Goal: Navigation & Orientation: Find specific page/section

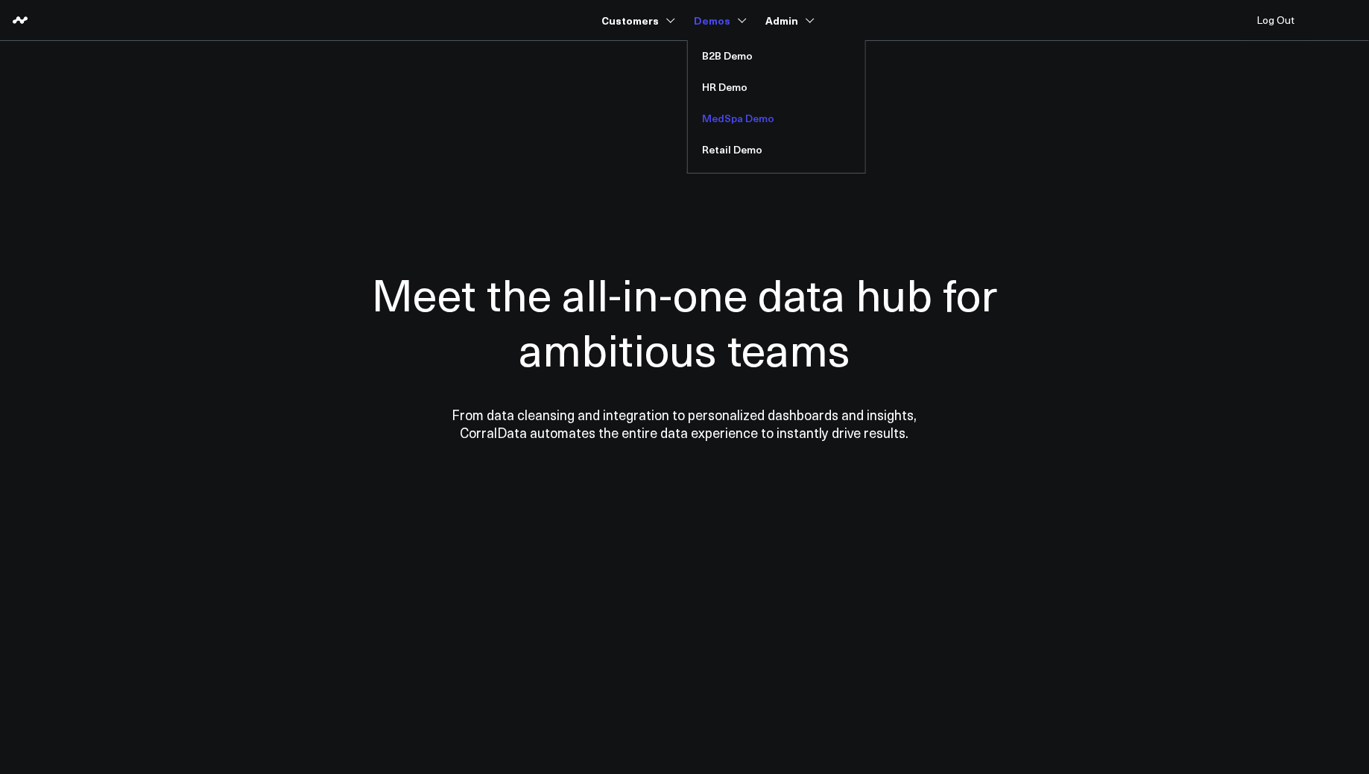
click at [729, 127] on link "MedSpa Demo" at bounding box center [776, 118] width 177 height 31
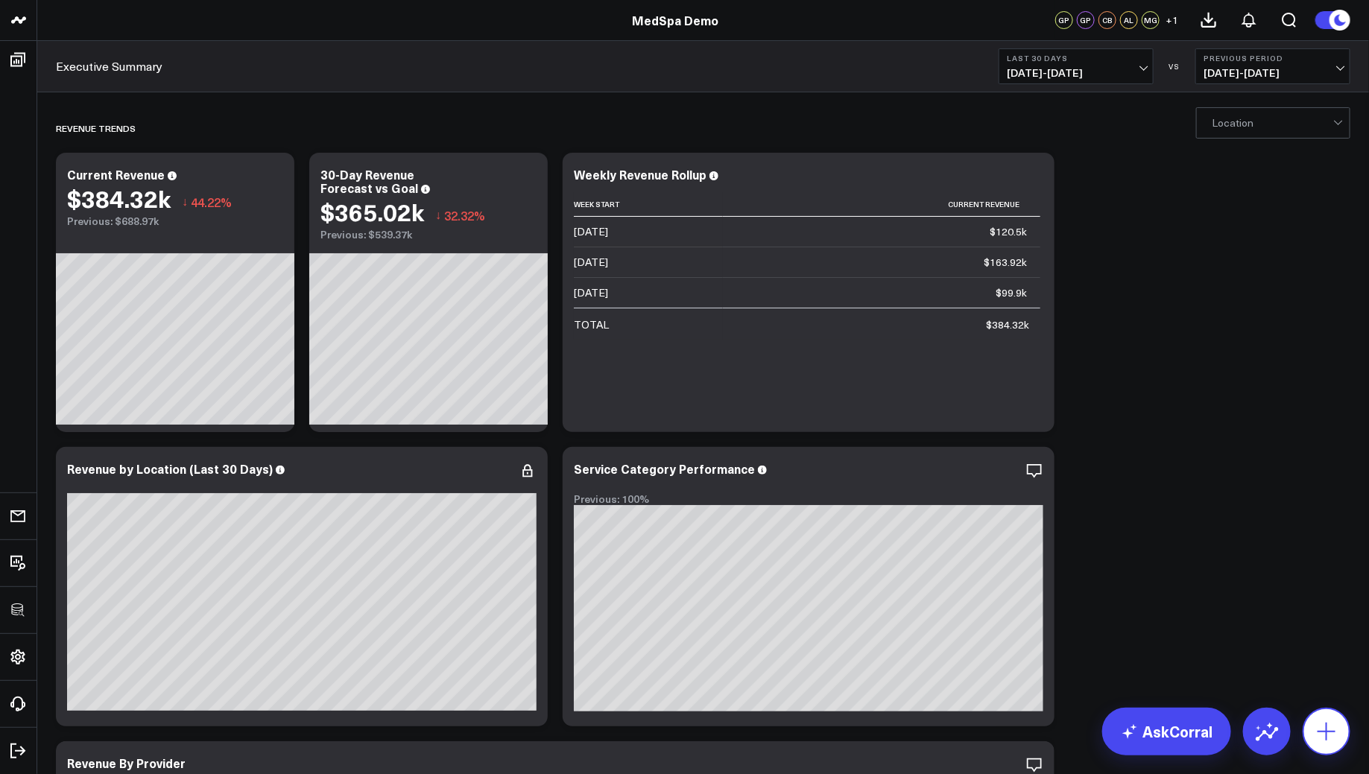
click at [1337, 726] on icon at bounding box center [1326, 732] width 24 height 24
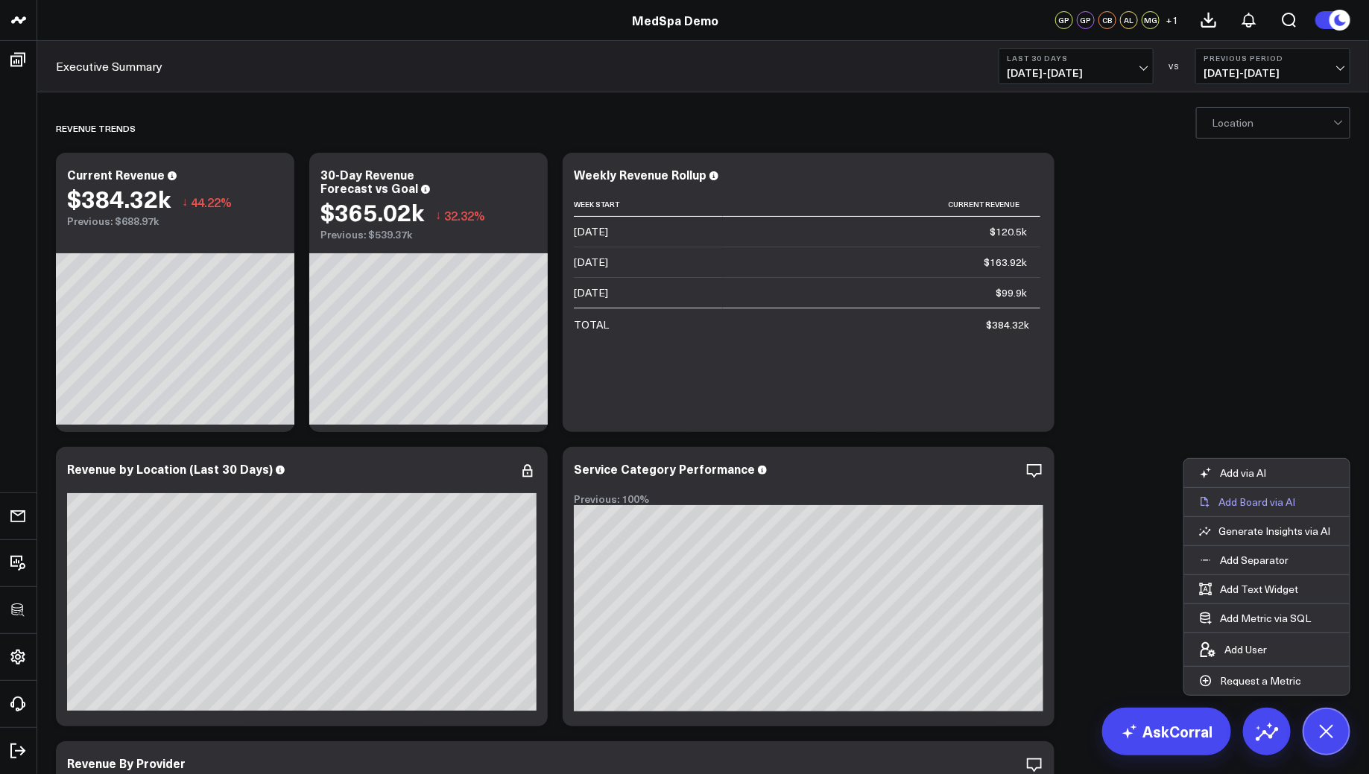
click at [1269, 504] on p "Add Board via AI" at bounding box center [1256, 501] width 77 height 13
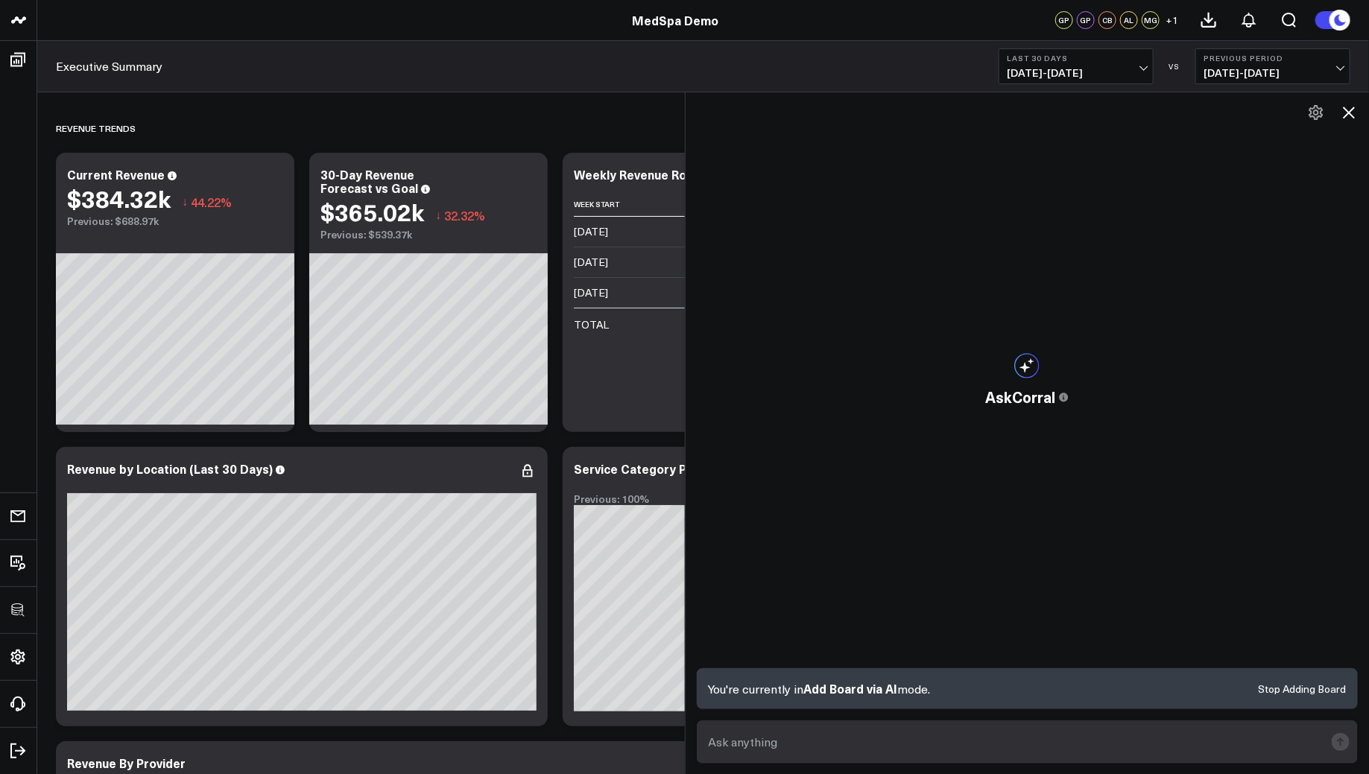
click at [1355, 114] on icon at bounding box center [1349, 113] width 18 height 18
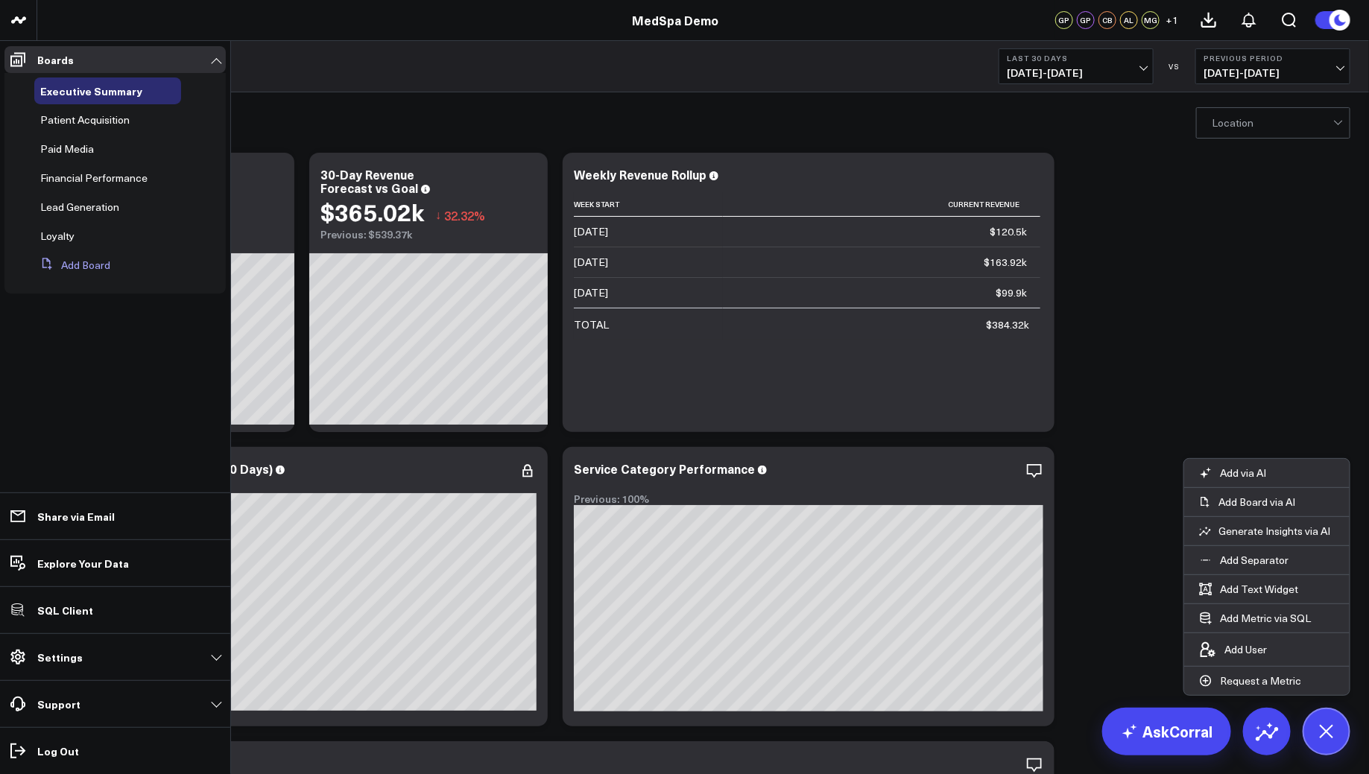
click at [62, 259] on button "Add Board" at bounding box center [72, 265] width 76 height 27
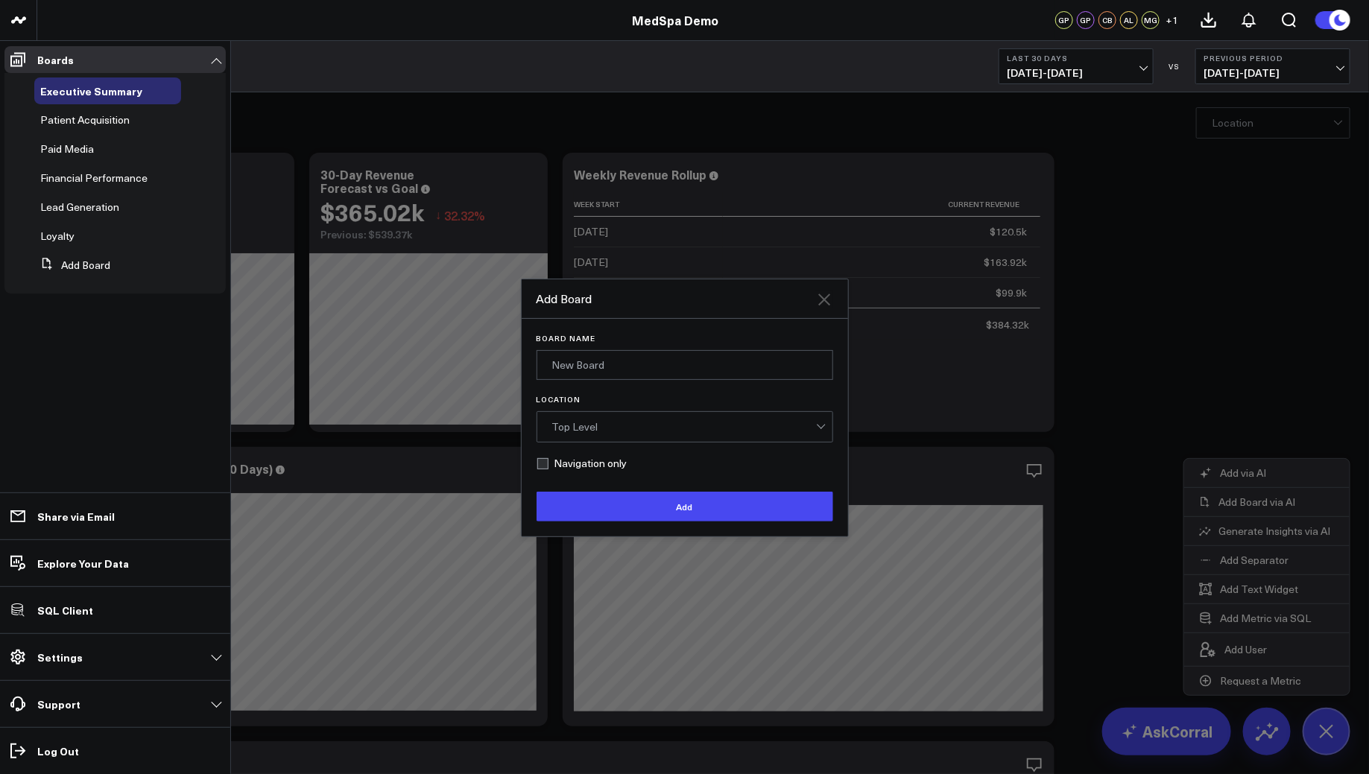
click at [821, 297] on icon at bounding box center [824, 300] width 12 height 12
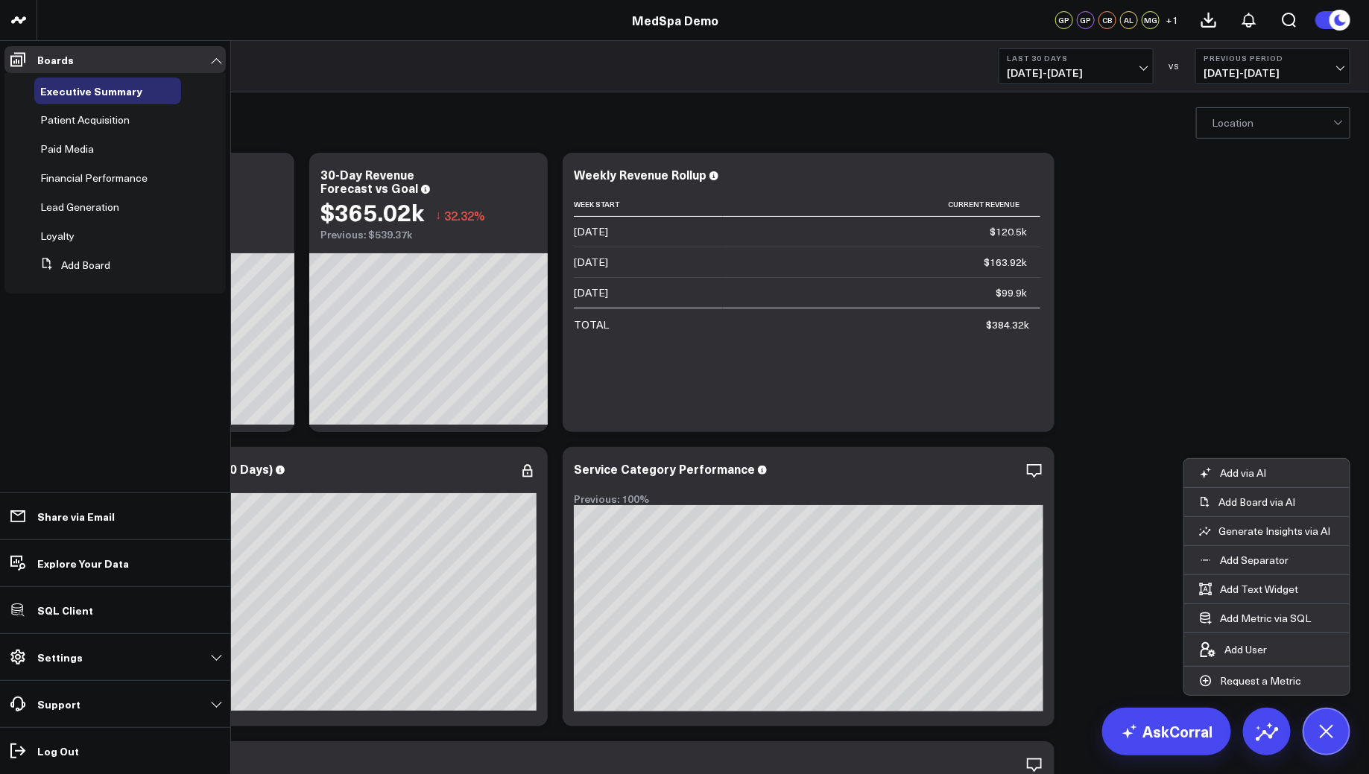
click at [1317, 729] on icon at bounding box center [1326, 732] width 34 height 34
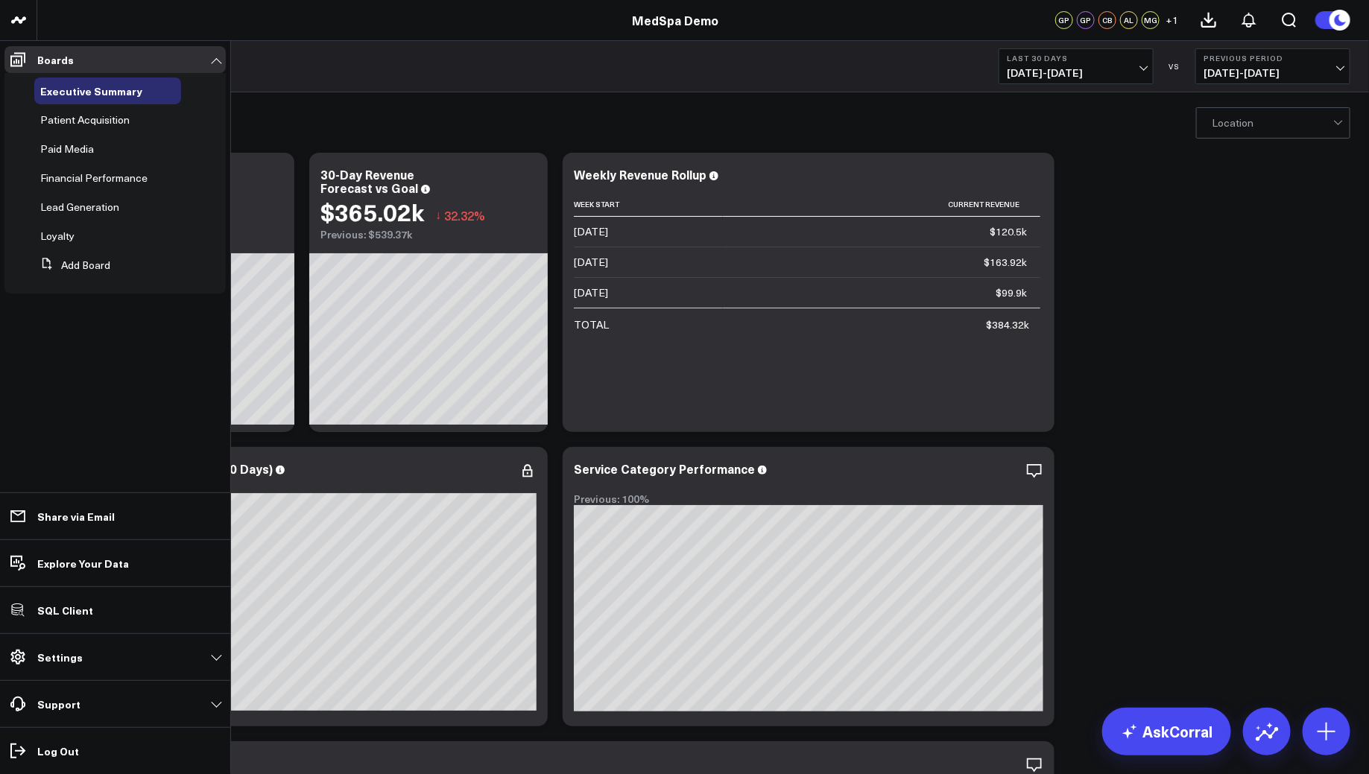
click at [62, 425] on ul "Boards Executive Summary Patient Acquisition Paid Media Financial Performance L…" at bounding box center [115, 407] width 230 height 733
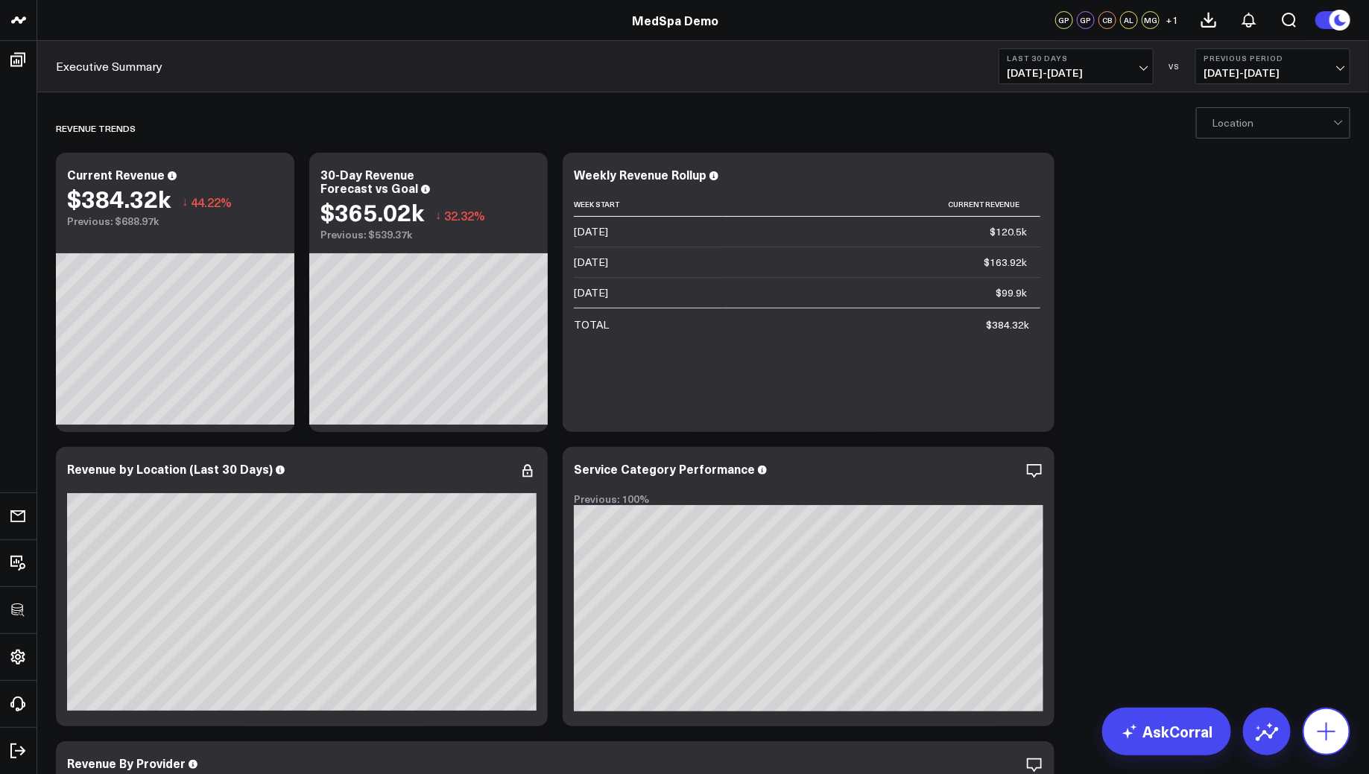
click at [1331, 733] on icon at bounding box center [1326, 732] width 24 height 24
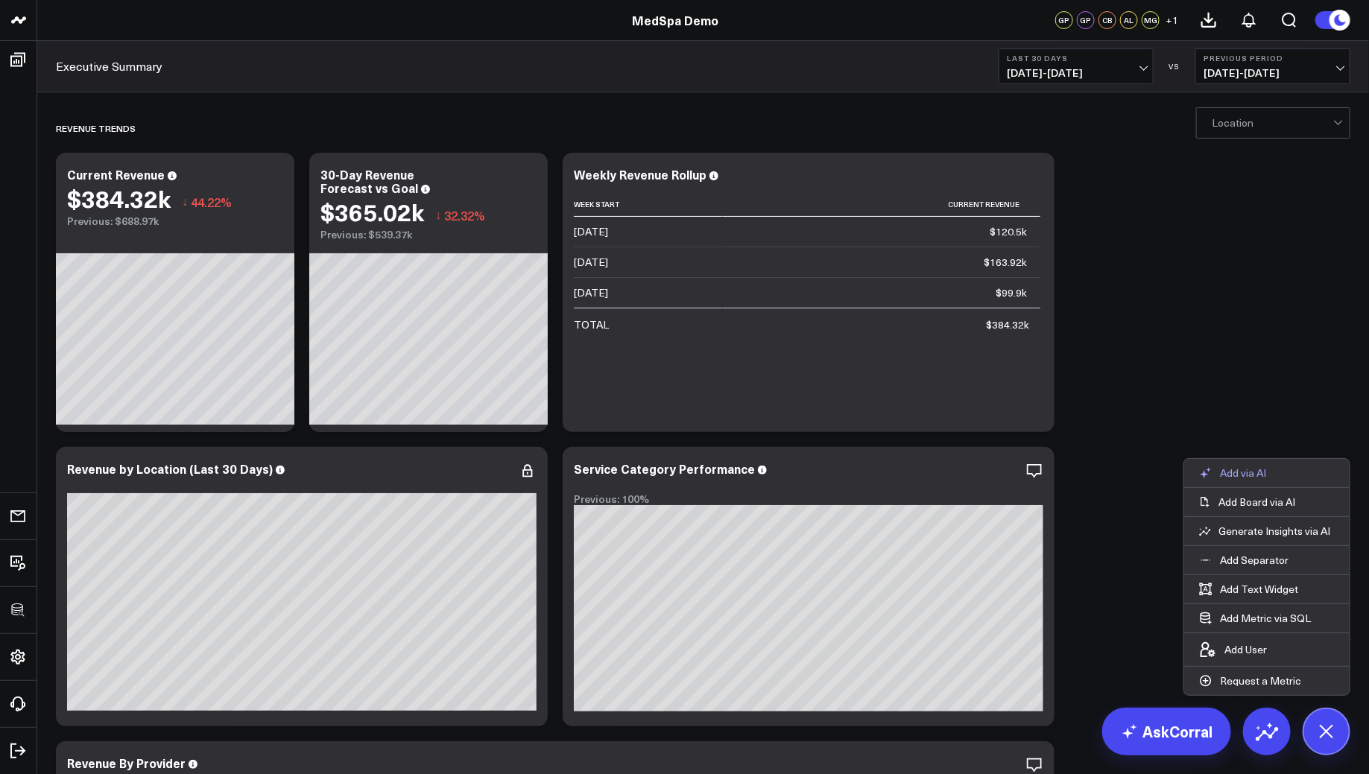
click at [1265, 465] on button "Add via AI" at bounding box center [1232, 473] width 97 height 28
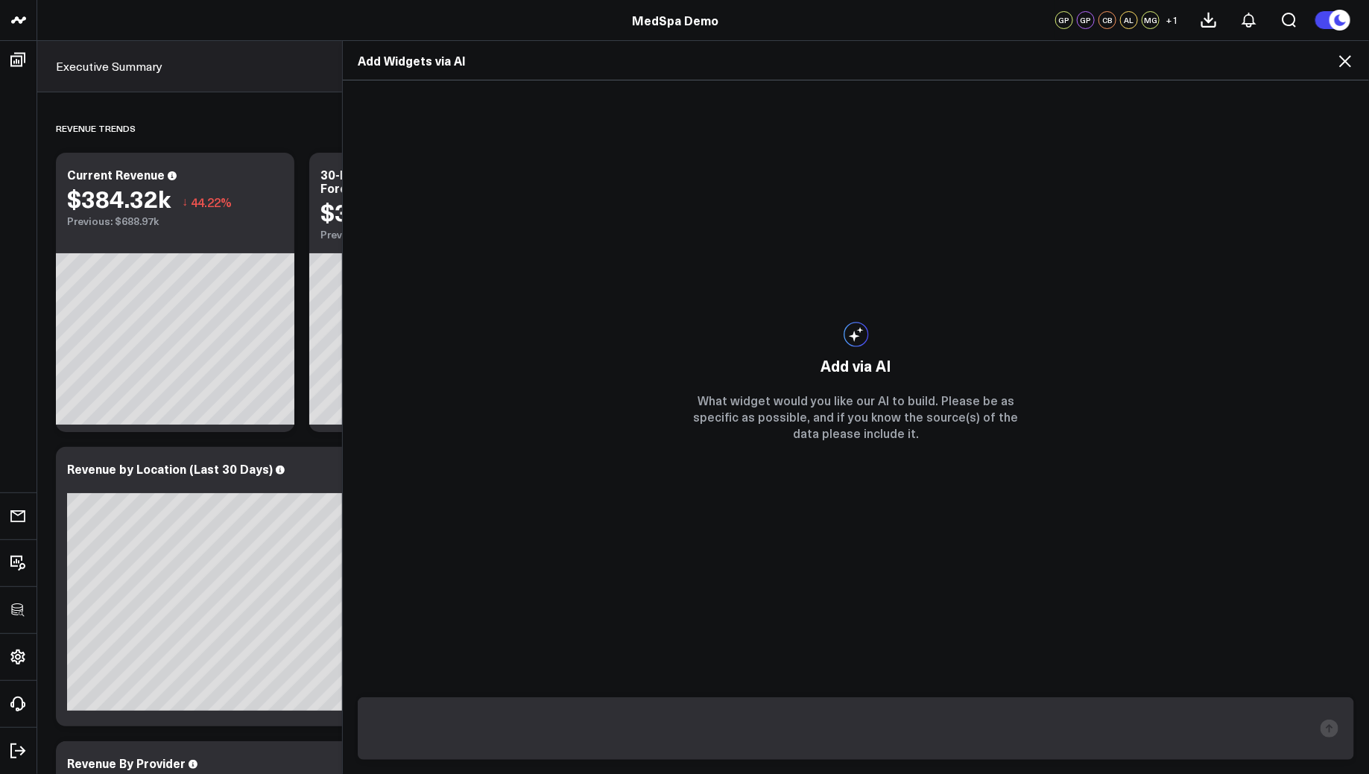
click at [1348, 74] on div "Add Widgets via AI" at bounding box center [856, 60] width 1026 height 39
click at [1348, 57] on icon at bounding box center [1345, 61] width 12 height 12
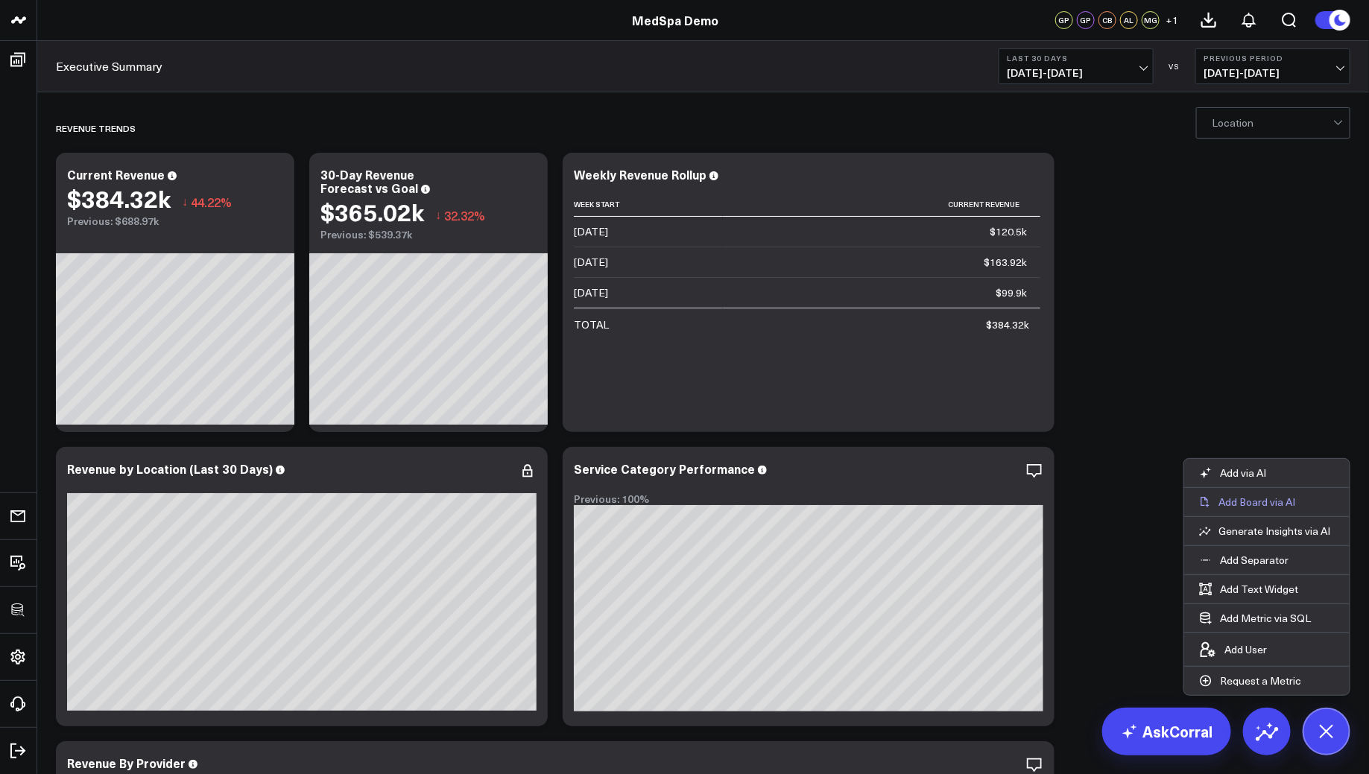
click at [1259, 498] on p "Add Board via AI" at bounding box center [1256, 501] width 77 height 13
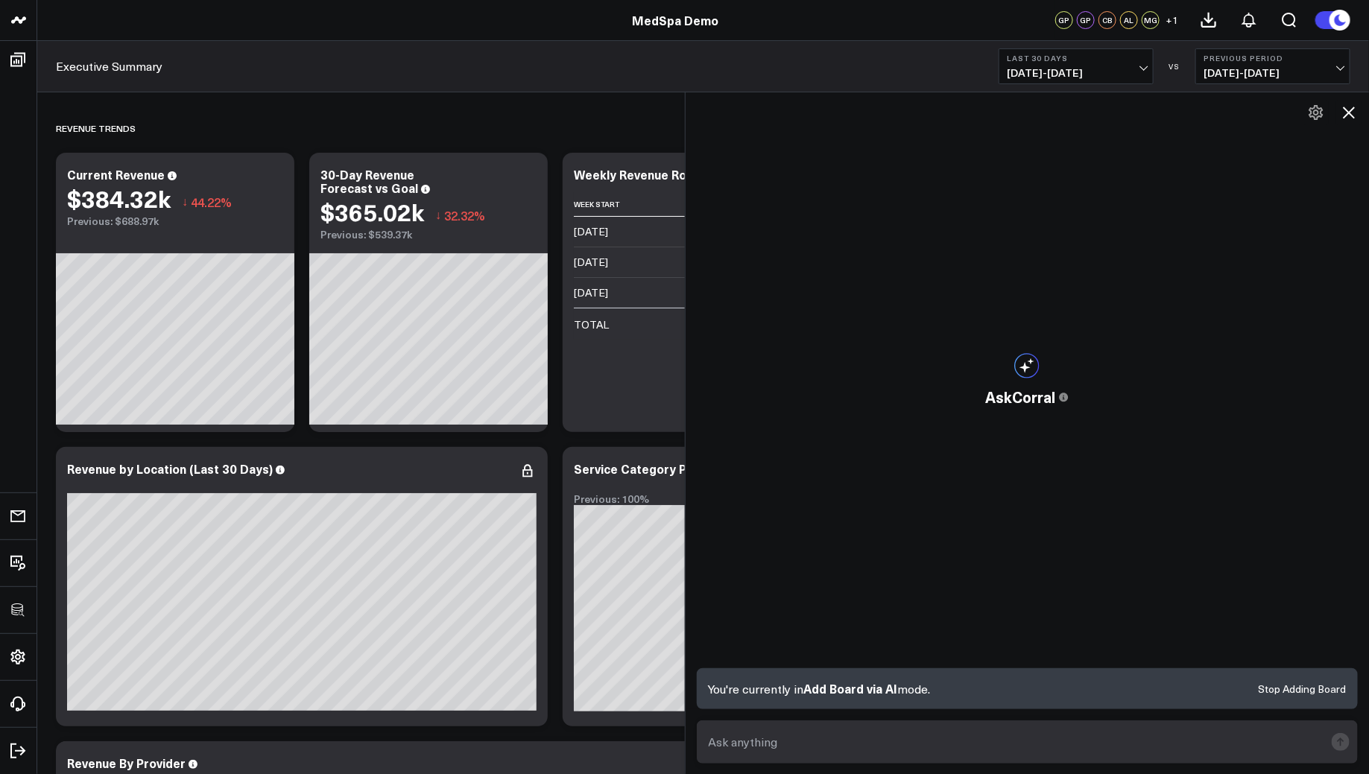
click at [1349, 121] on button at bounding box center [1348, 112] width 25 height 25
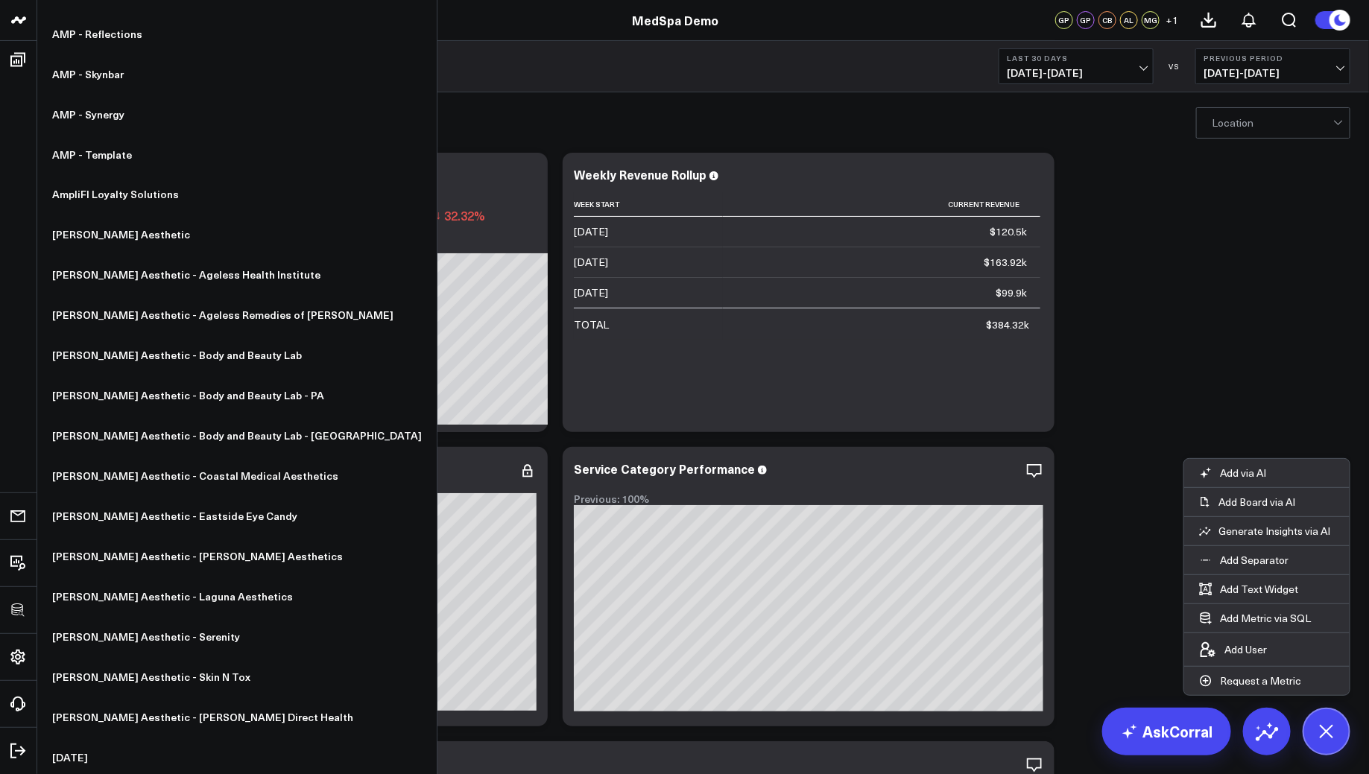
scroll to position [2870, 0]
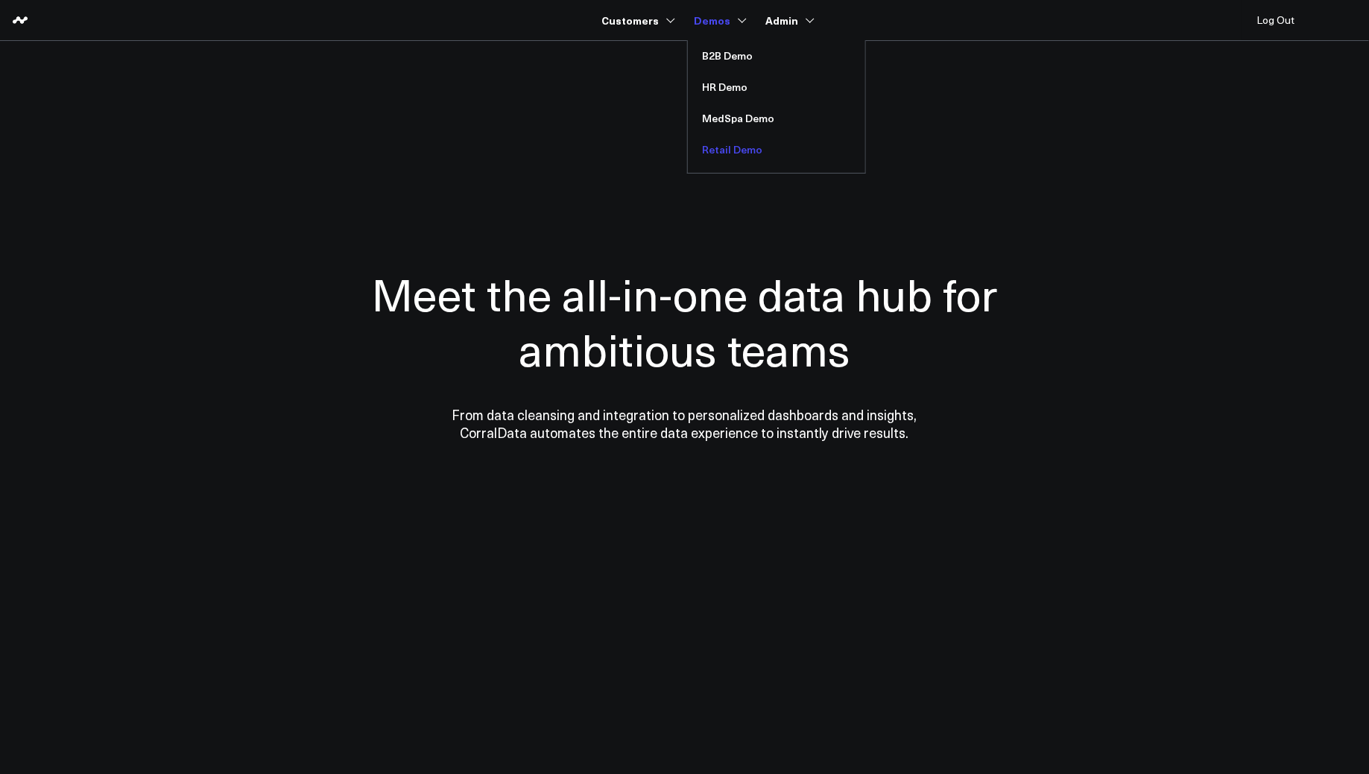
click at [734, 141] on link "Retail Demo" at bounding box center [776, 149] width 177 height 31
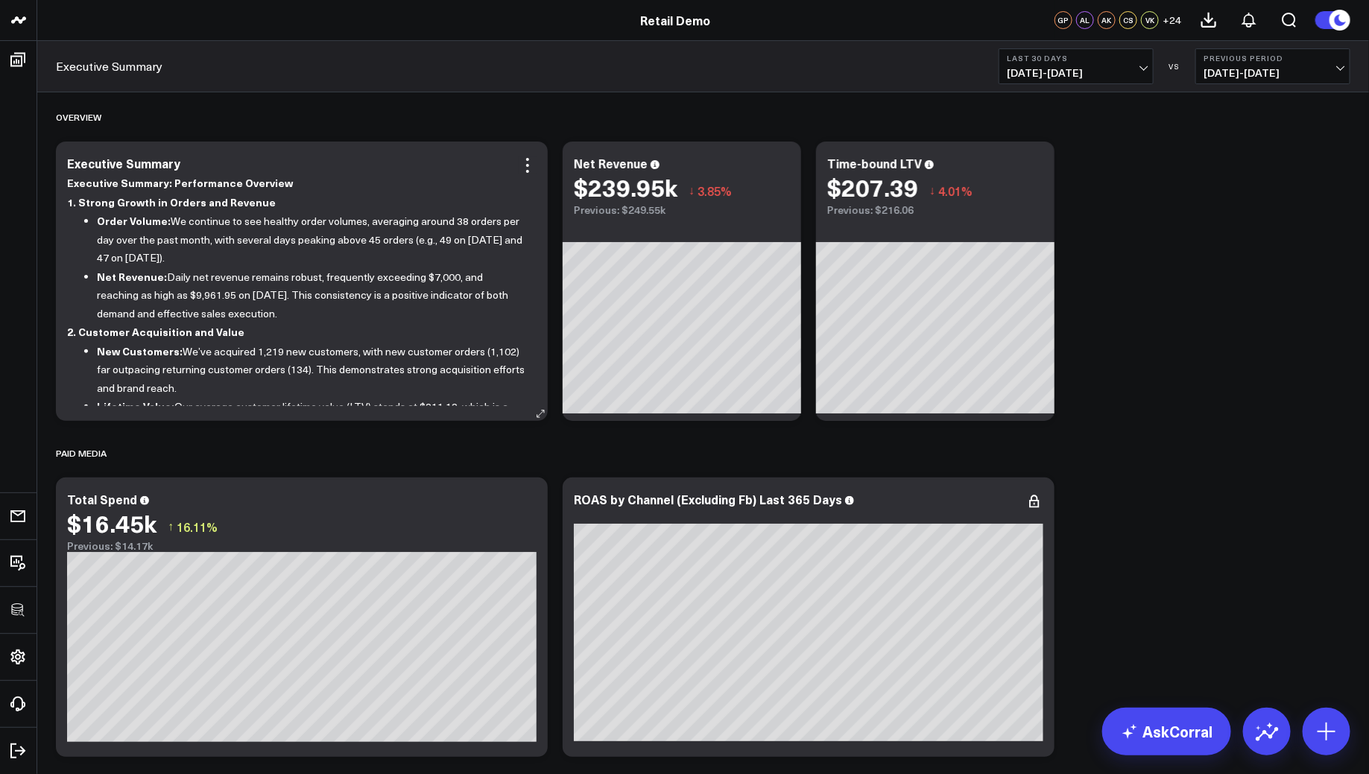
click at [215, 268] on li "Net Revenue: Daily net revenue remains robust, frequently exceeding $7,000, and…" at bounding box center [311, 295] width 428 height 56
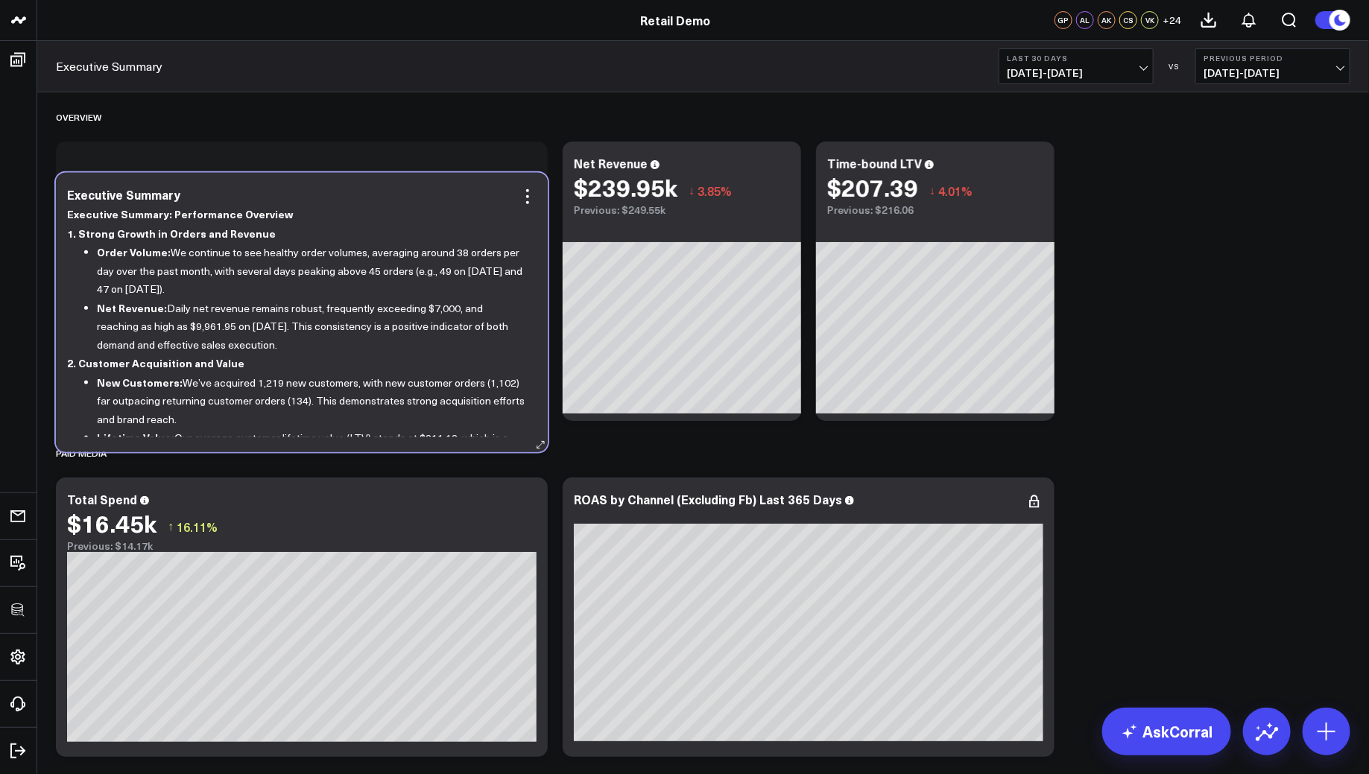
drag, startPoint x: 528, startPoint y: 206, endPoint x: 528, endPoint y: 238, distance: 32.8
click at [528, 238] on div "Executive Summary: Performance Overview 1. Strong Growth in Orders and Revenue …" at bounding box center [301, 321] width 469 height 232
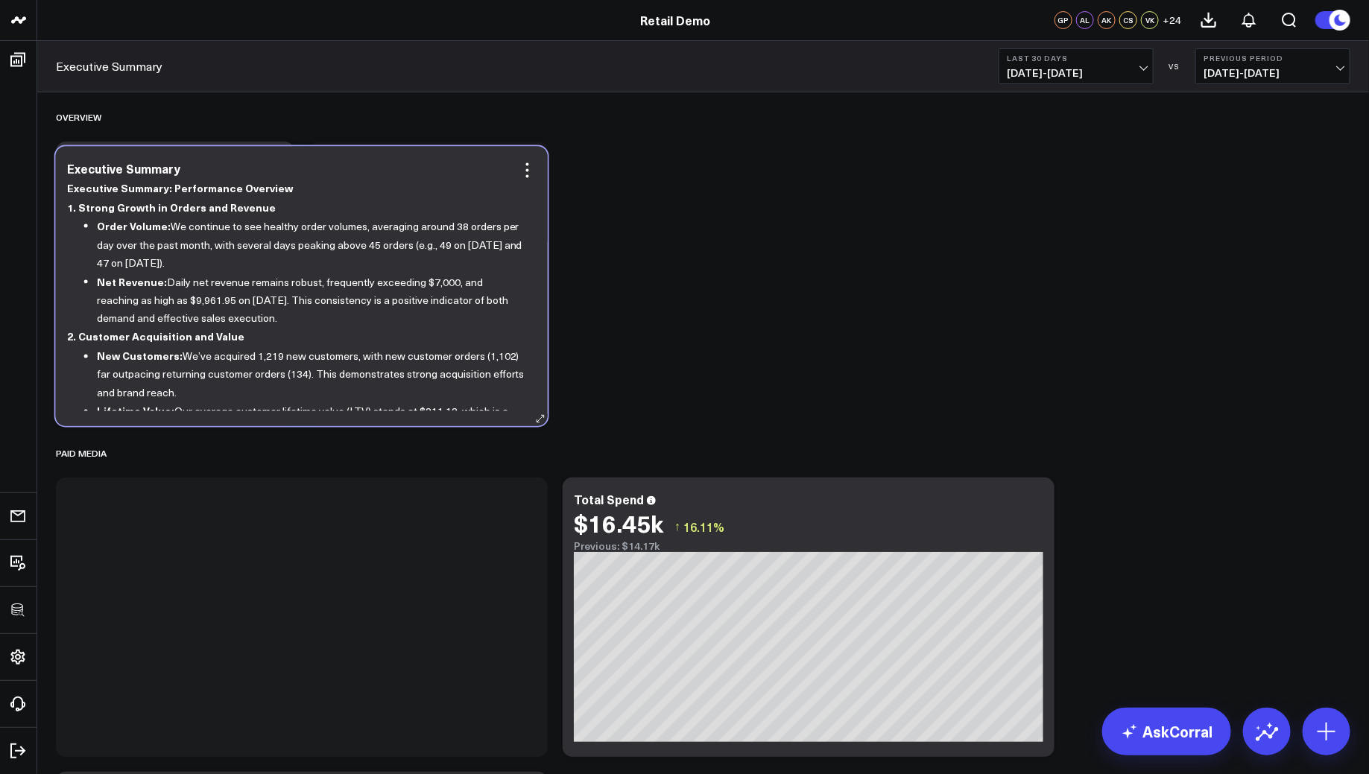
drag, startPoint x: 340, startPoint y: 597, endPoint x: 337, endPoint y: 258, distance: 339.0
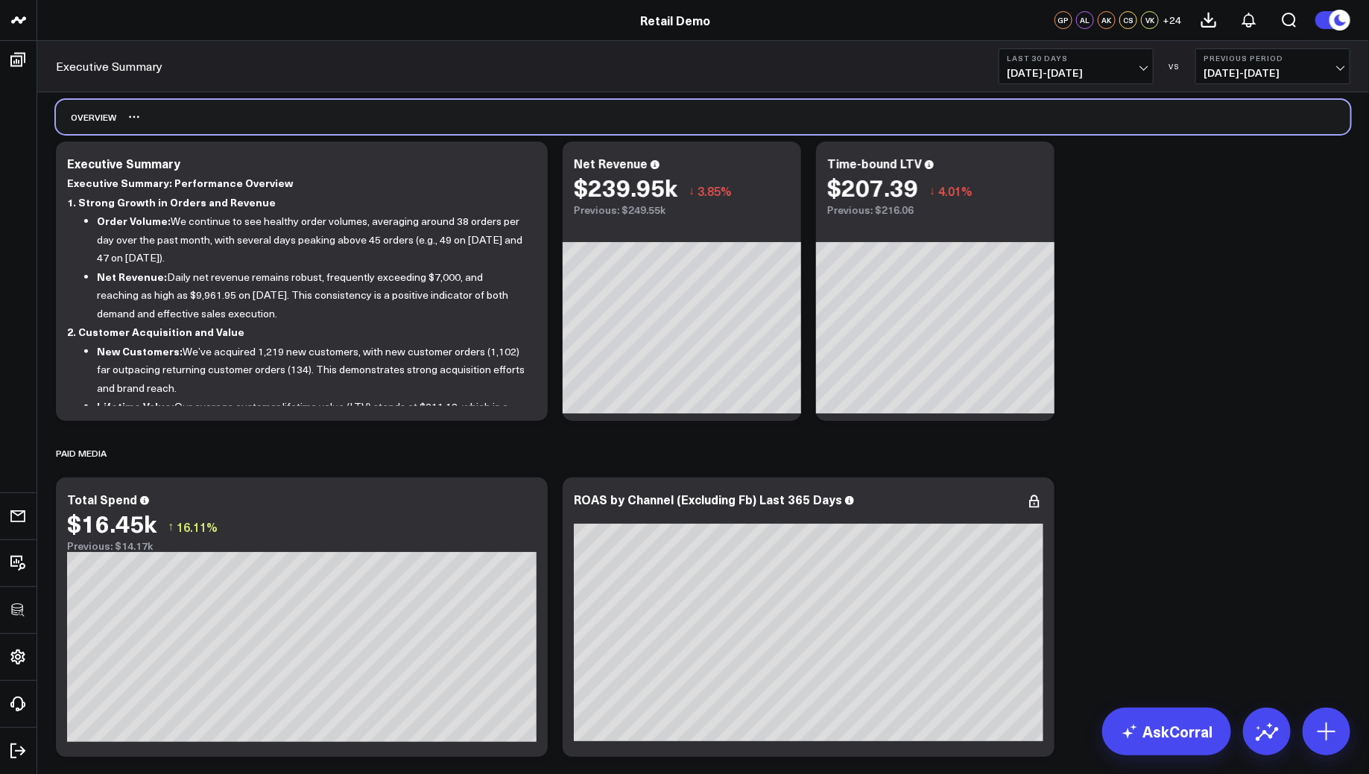
click at [133, 118] on div "OVERVIEW" at bounding box center [703, 117] width 1294 height 34
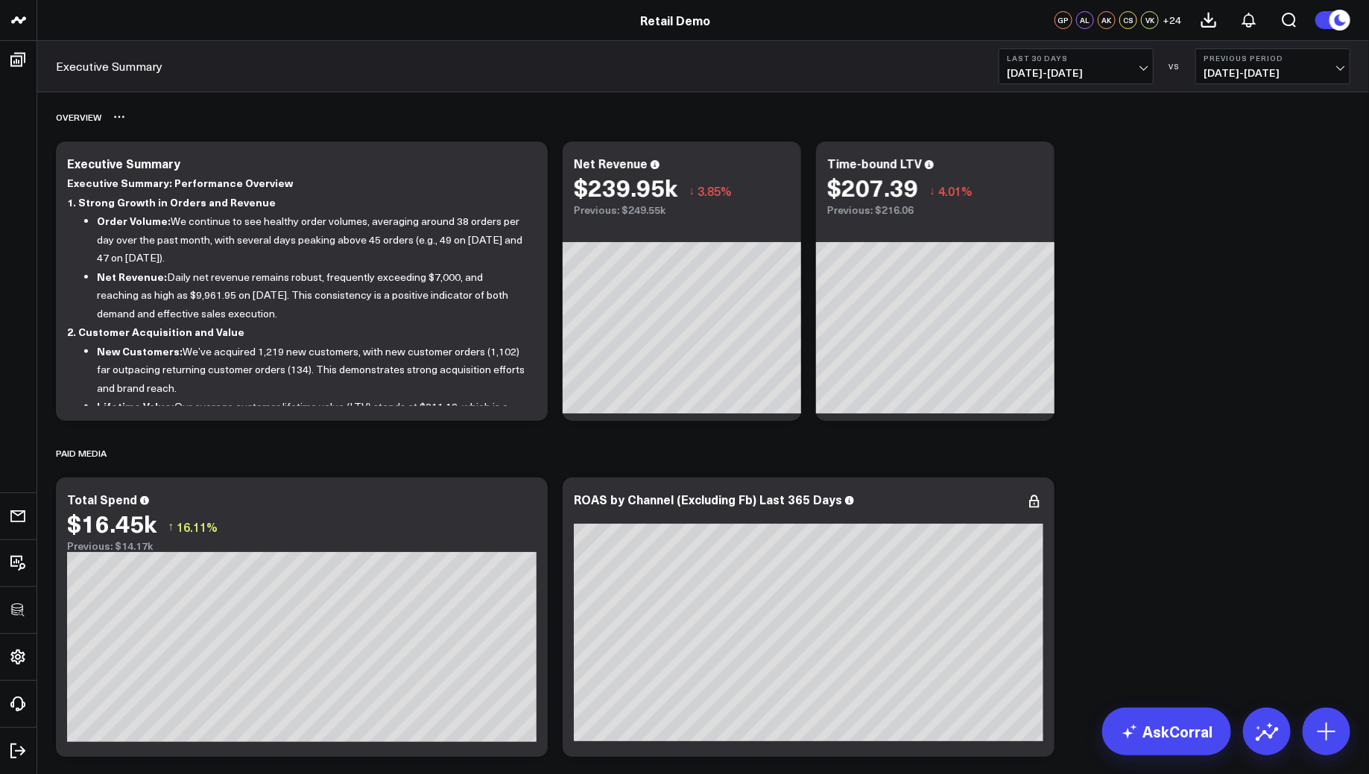
click at [122, 118] on icon at bounding box center [119, 117] width 12 height 12
click at [145, 105] on div "OVERVIEW Rename Delete" at bounding box center [703, 117] width 1294 height 34
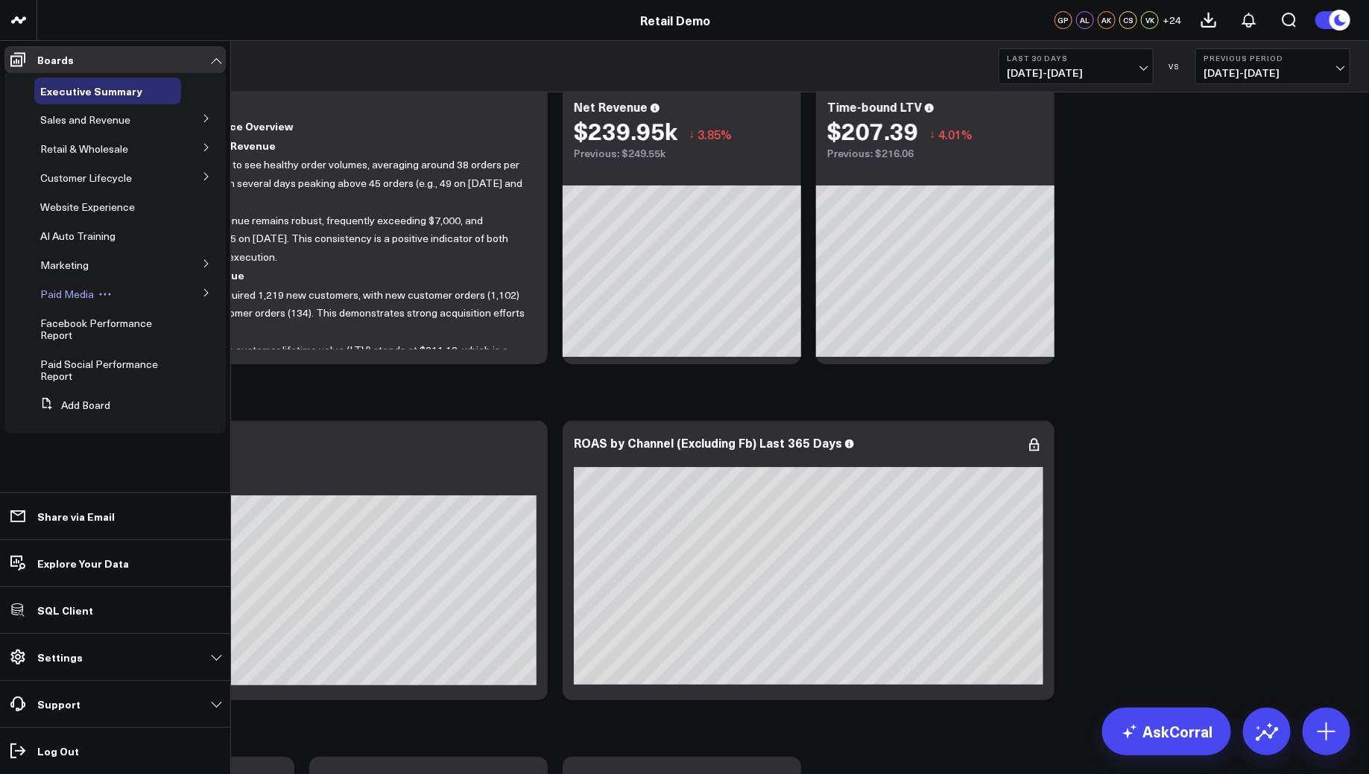
scroll to position [77, 0]
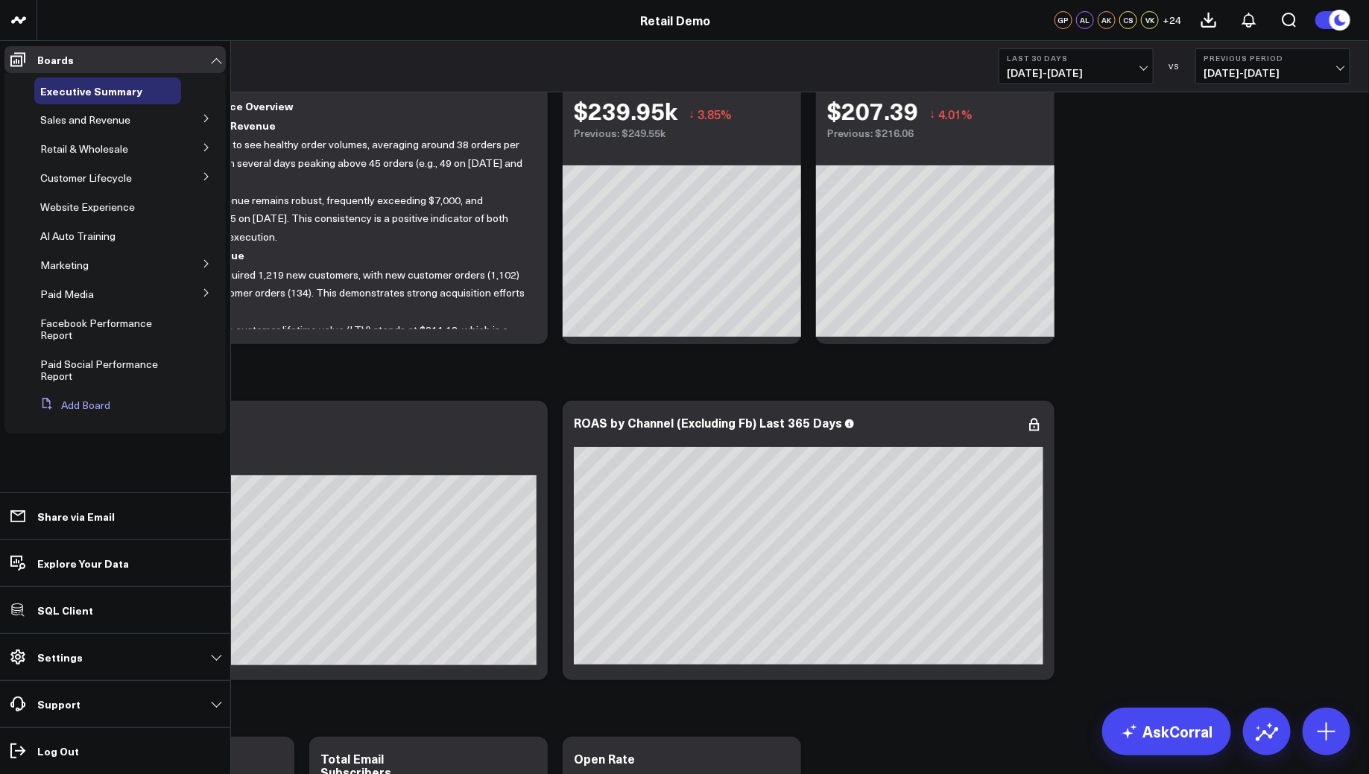
click at [72, 400] on button "Add Board" at bounding box center [72, 405] width 76 height 27
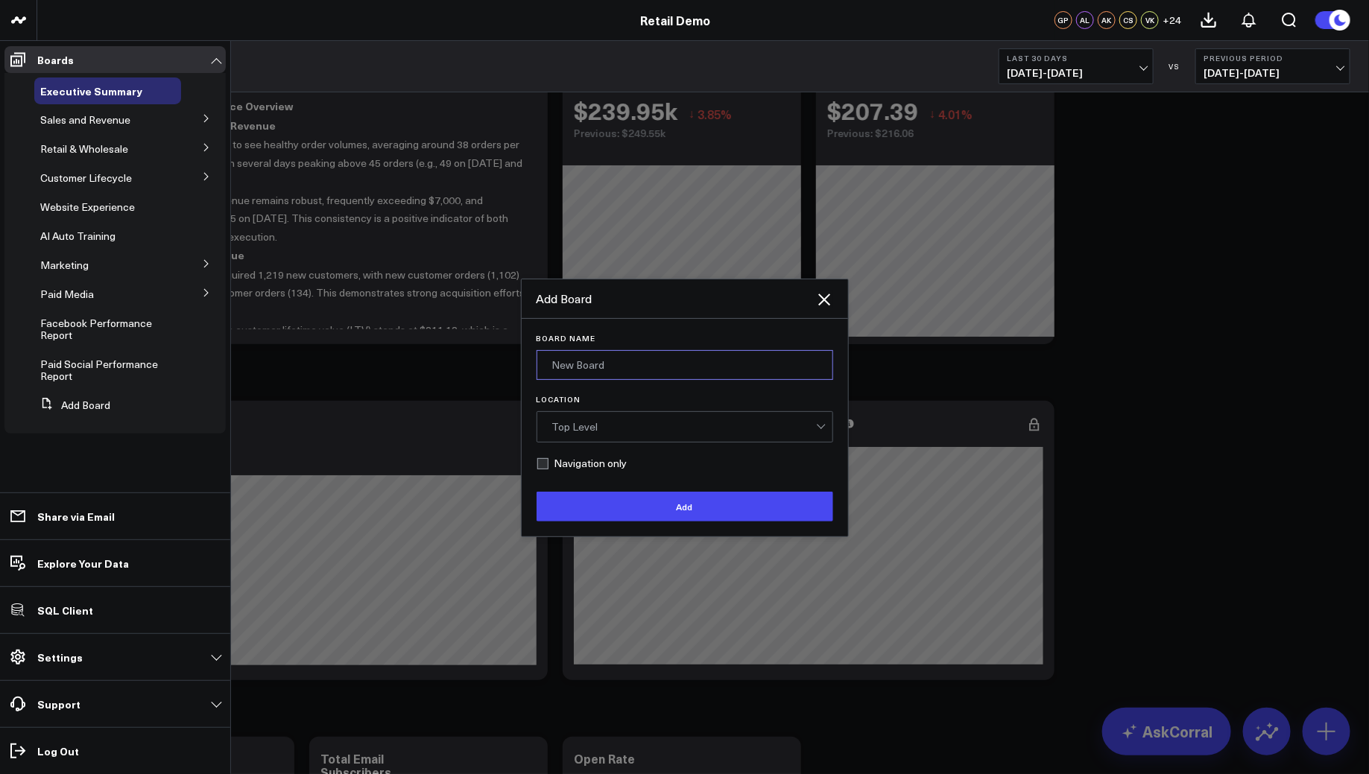
click at [607, 373] on input "Board Name" at bounding box center [684, 365] width 297 height 30
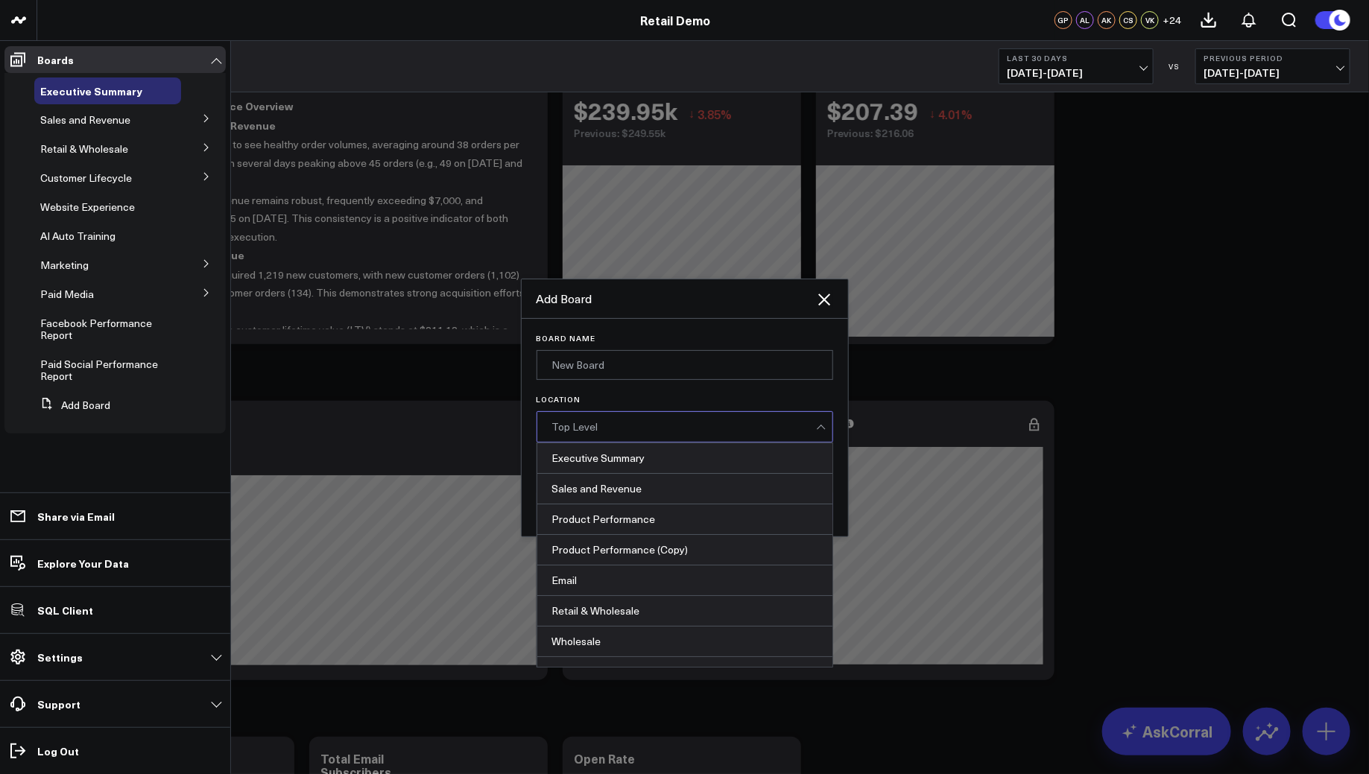
click at [597, 428] on div "Top Level" at bounding box center [684, 427] width 264 height 12
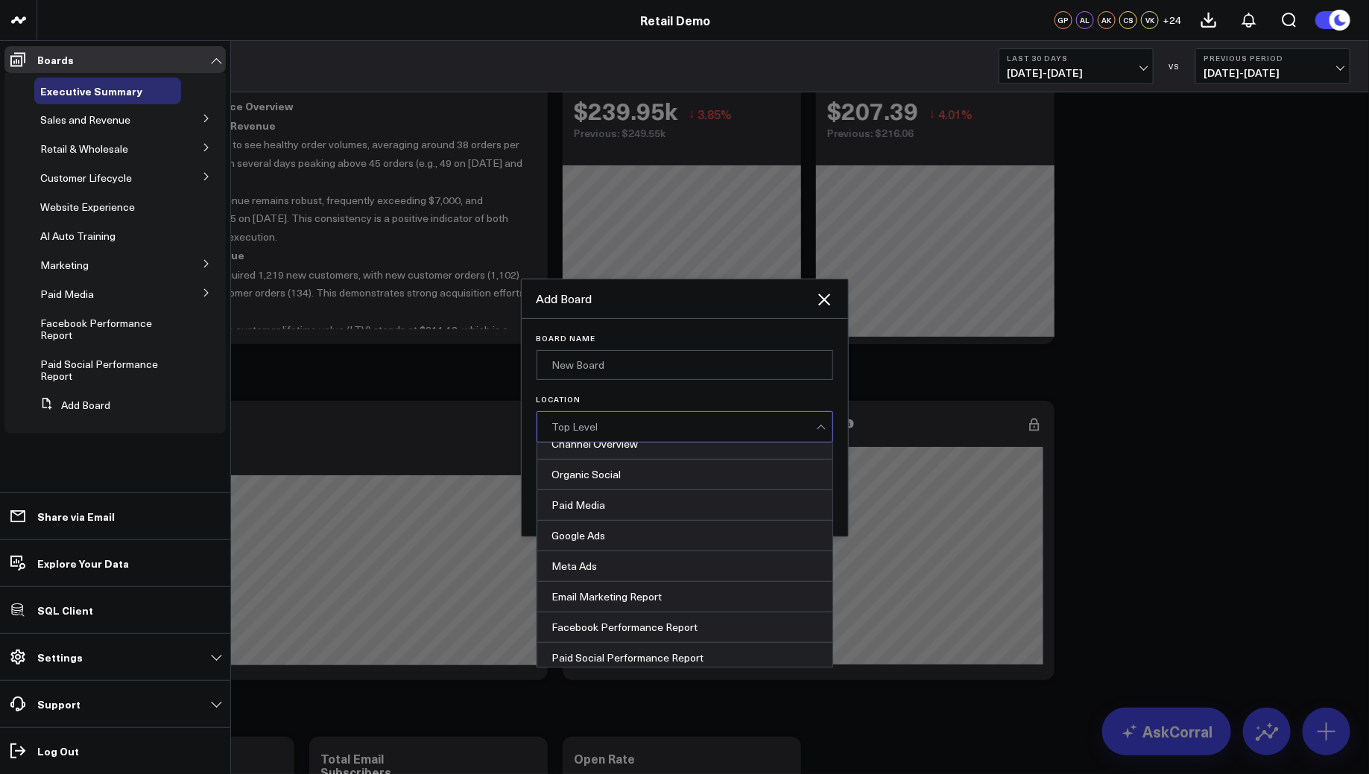
scroll to position [0, 0]
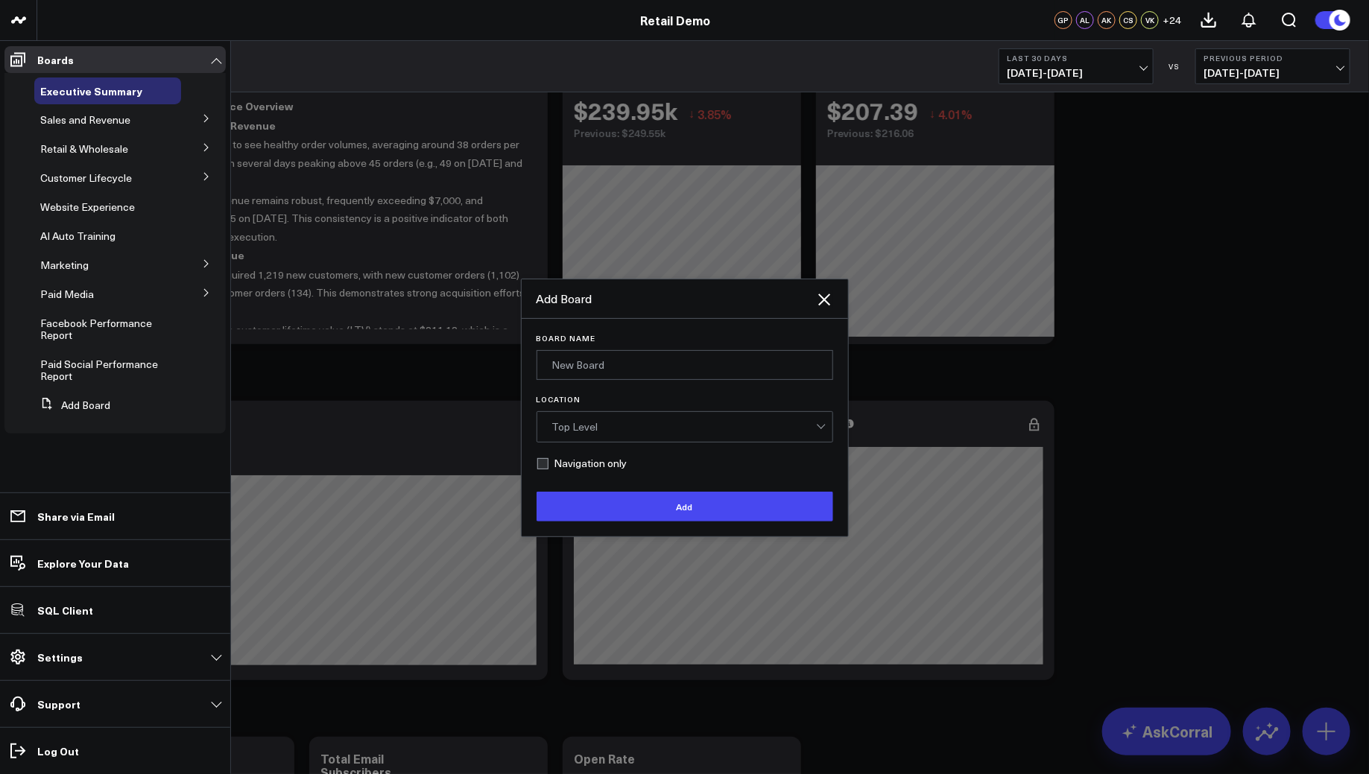
click at [646, 397] on label "Location" at bounding box center [684, 399] width 297 height 9
click at [611, 426] on input "Location" at bounding box center [609, 426] width 3 height 0
click at [828, 305] on icon at bounding box center [824, 300] width 18 height 18
